Goal: Navigation & Orientation: Find specific page/section

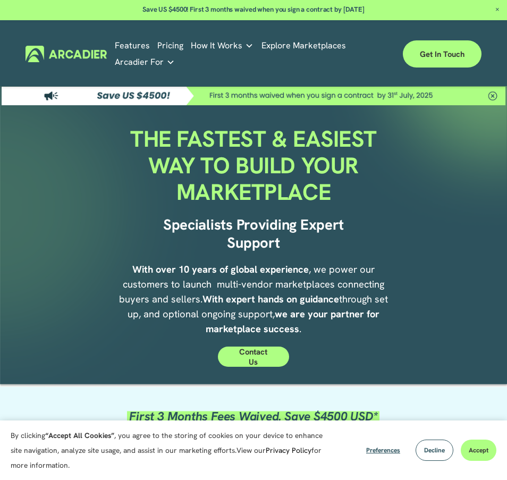
click at [168, 44] on link "Pricing" at bounding box center [170, 46] width 26 height 16
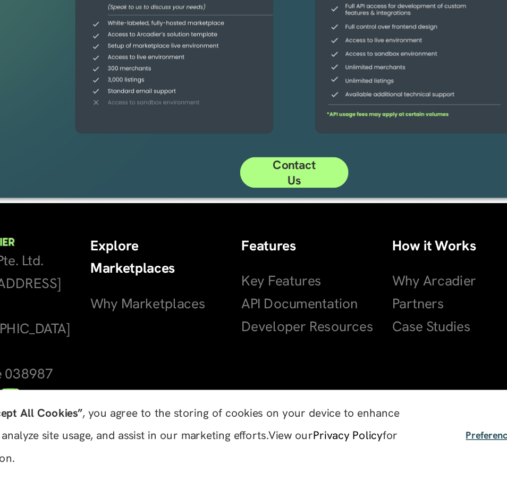
scroll to position [108, 0]
